Goal: Transaction & Acquisition: Download file/media

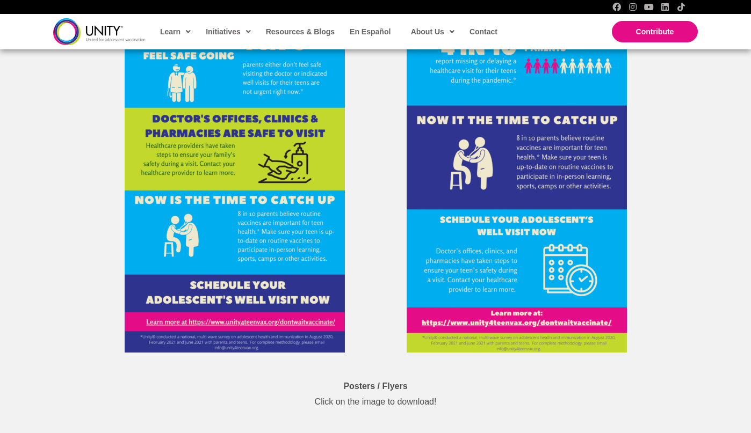
scroll to position [3328, 0]
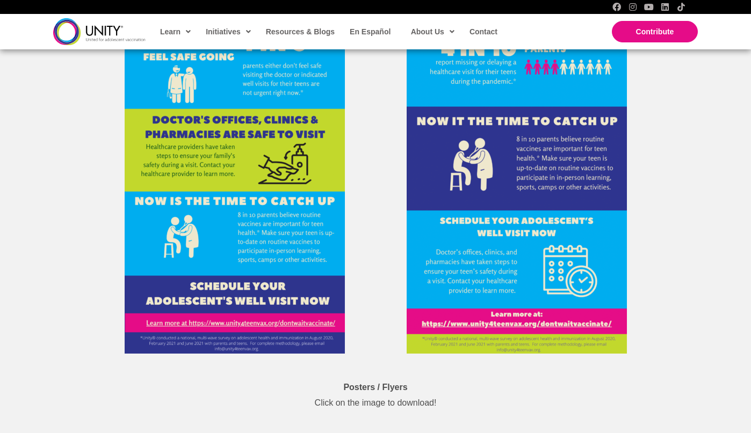
click at [374, 380] on p "Posters / Flyers Click on the image to download!" at bounding box center [375, 396] width 542 height 32
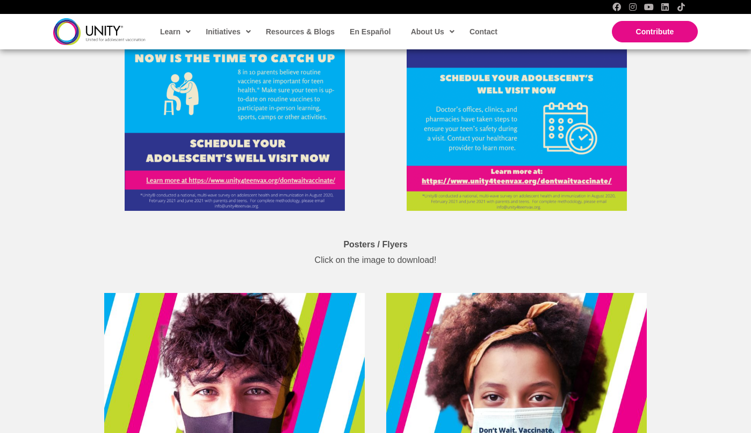
scroll to position [3489, 0]
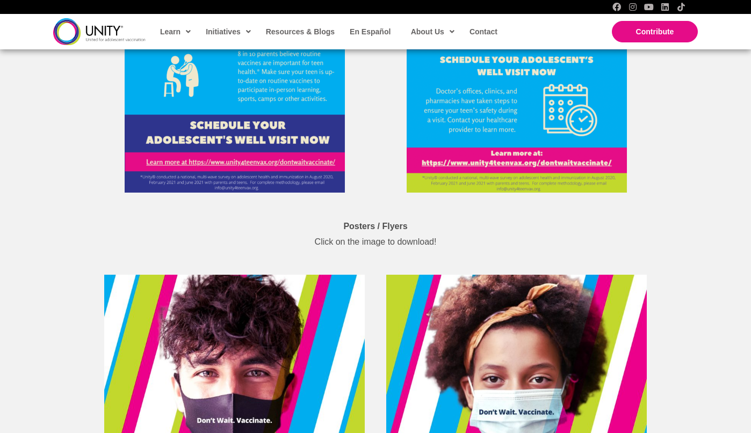
click at [333, 235] on p "Posters / Flyers Click on the image to download!" at bounding box center [375, 235] width 542 height 32
click at [329, 233] on p "Posters / Flyers Click on the image to download!" at bounding box center [375, 235] width 542 height 32
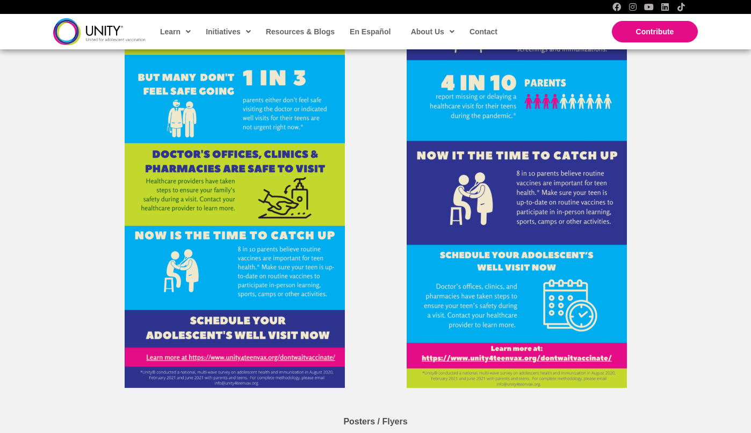
scroll to position [3274, 0]
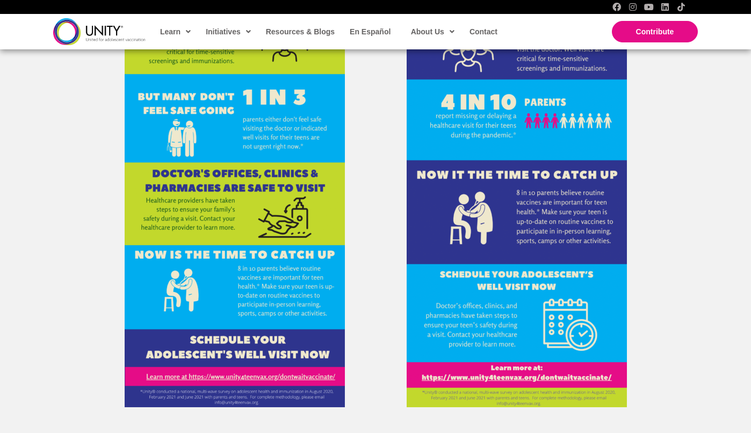
click at [487, 181] on img at bounding box center [516, 133] width 220 height 550
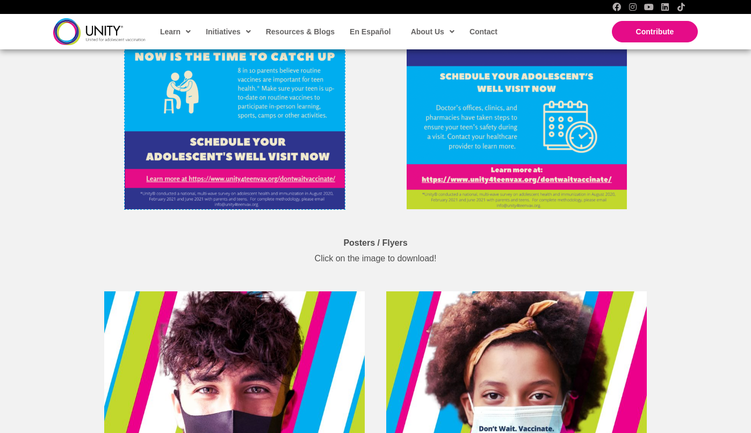
scroll to position [3382, 0]
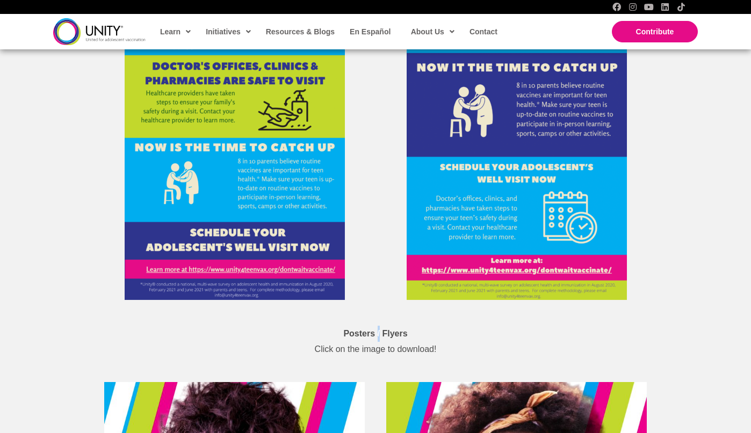
click at [380, 329] on strong "Posters / Flyers" at bounding box center [375, 333] width 64 height 9
drag, startPoint x: 380, startPoint y: 319, endPoint x: 332, endPoint y: 337, distance: 51.2
click at [332, 337] on p "Posters / Flyers Click on the image to download!" at bounding box center [375, 342] width 542 height 32
click at [353, 339] on p "Posters / Flyers Click on the image to download!" at bounding box center [375, 342] width 542 height 32
click at [282, 180] on img at bounding box center [235, 25] width 220 height 550
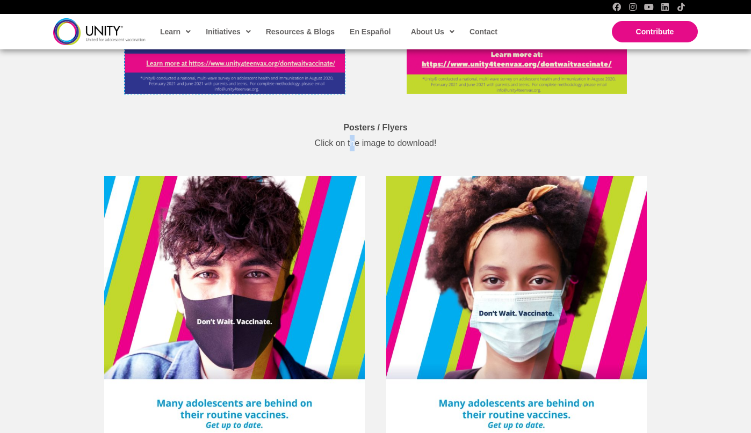
scroll to position [3543, 0]
